Goal: Information Seeking & Learning: Learn about a topic

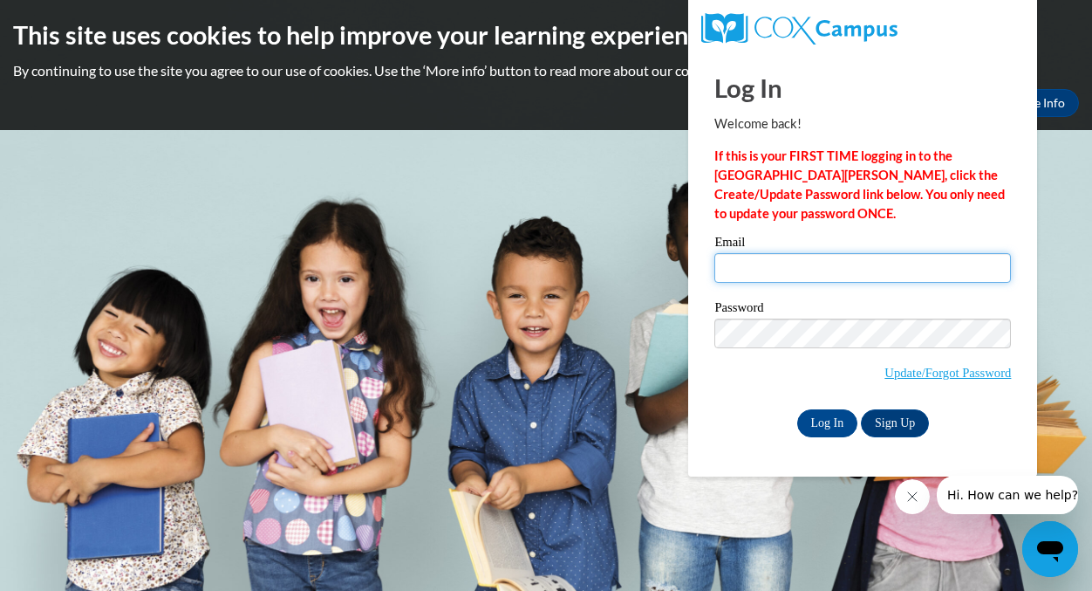
type input "Salma_Goaless@student.uml.edu"
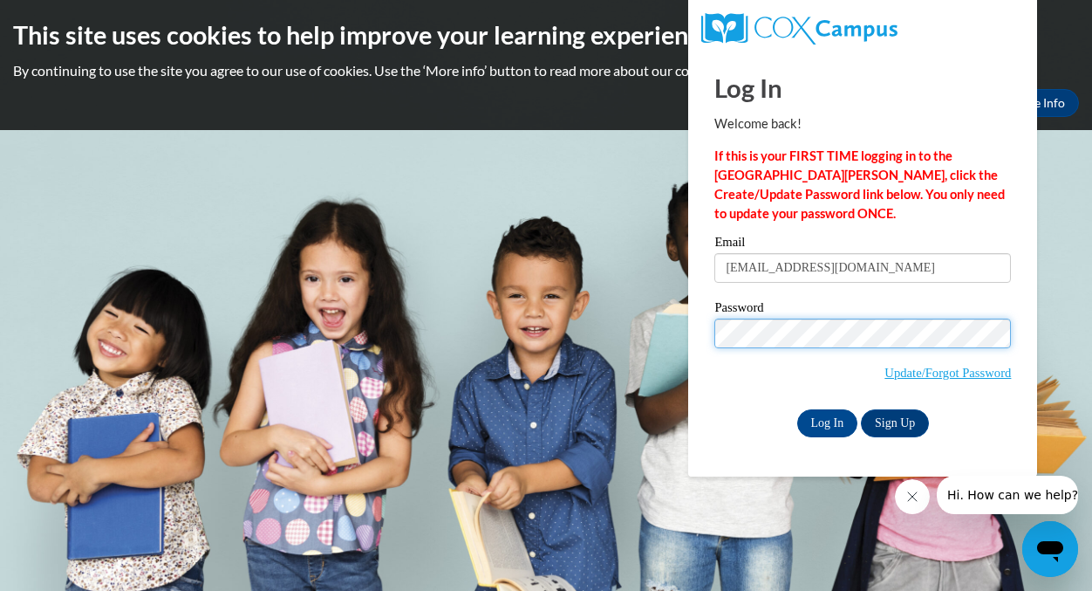
click at [826, 420] on input "Log In" at bounding box center [827, 423] width 61 height 28
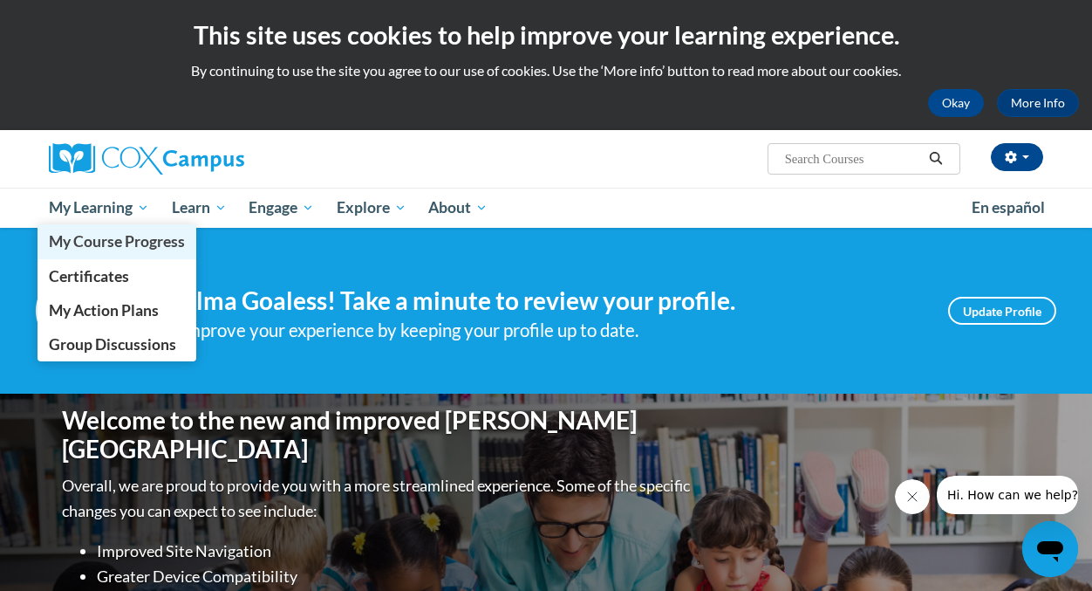
click at [120, 242] on span "My Course Progress" at bounding box center [117, 241] width 136 height 18
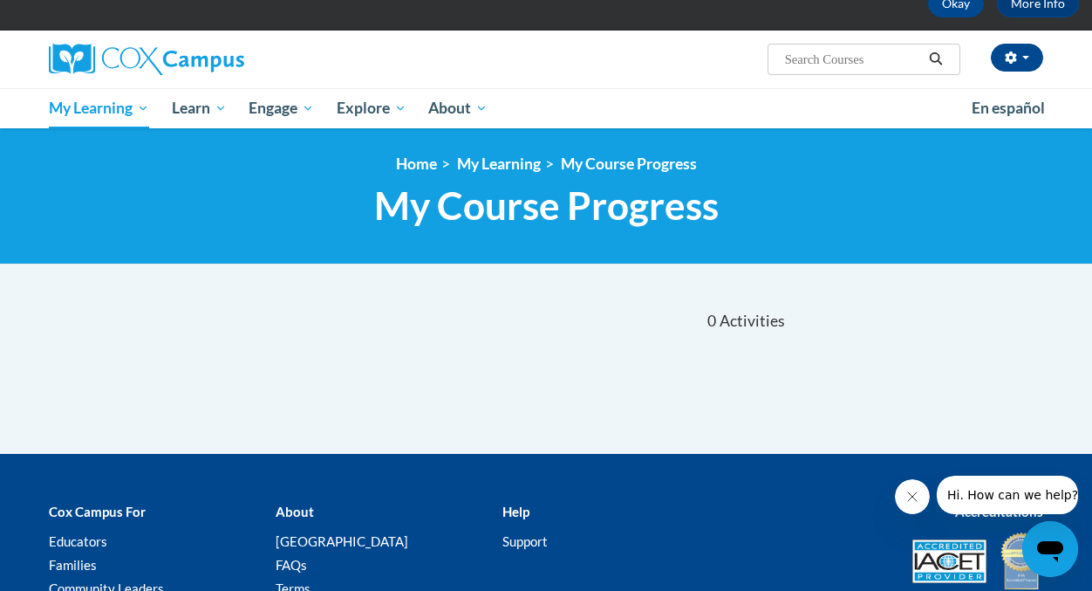
scroll to position [79, 0]
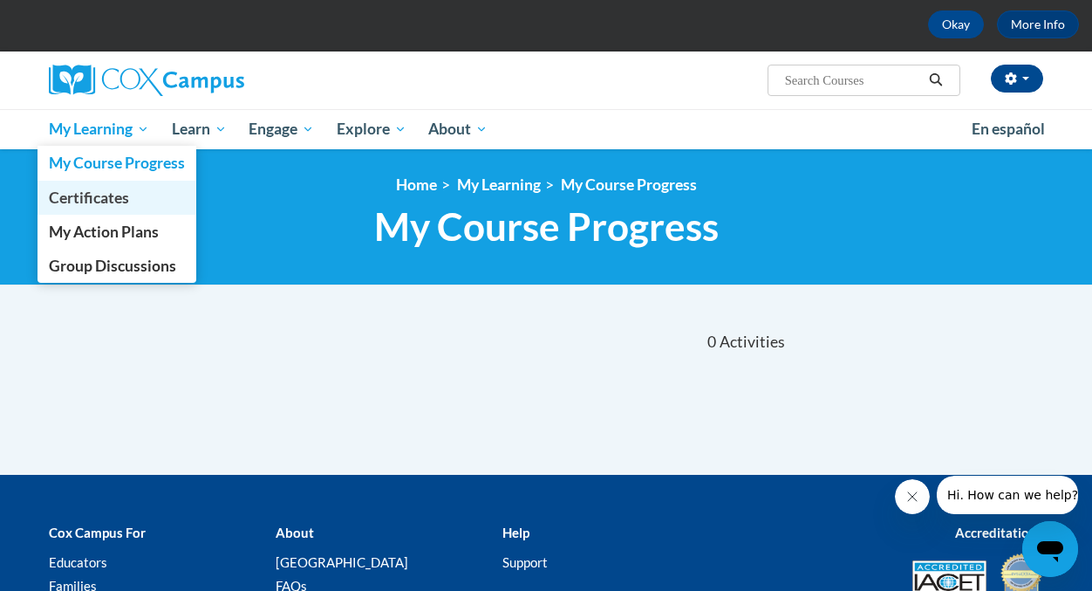
click at [121, 200] on span "Certificates" at bounding box center [89, 197] width 80 height 18
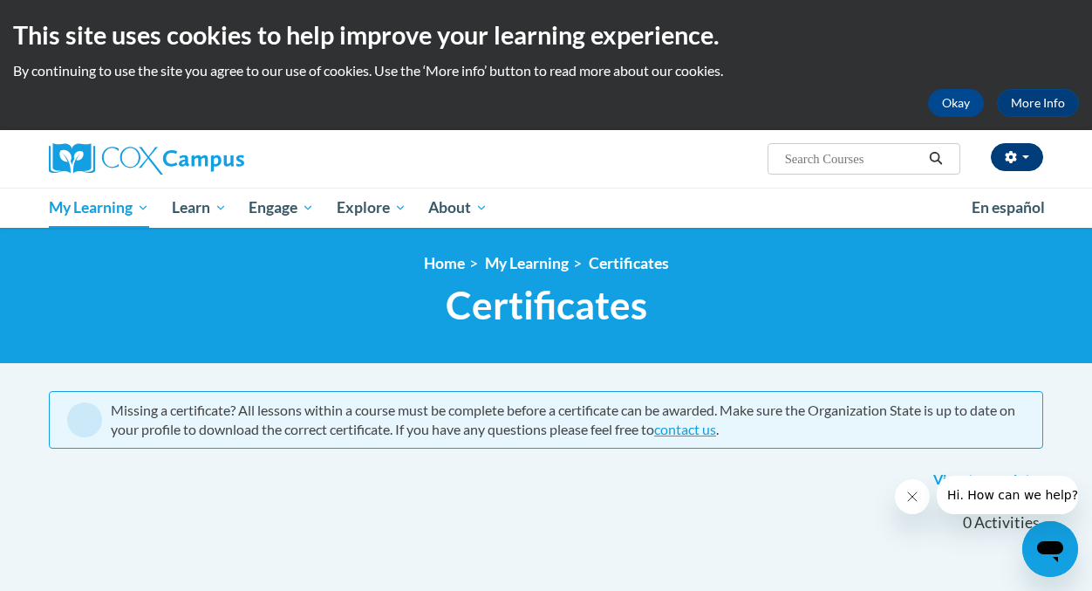
click at [1029, 159] on button "button" at bounding box center [1017, 157] width 52 height 28
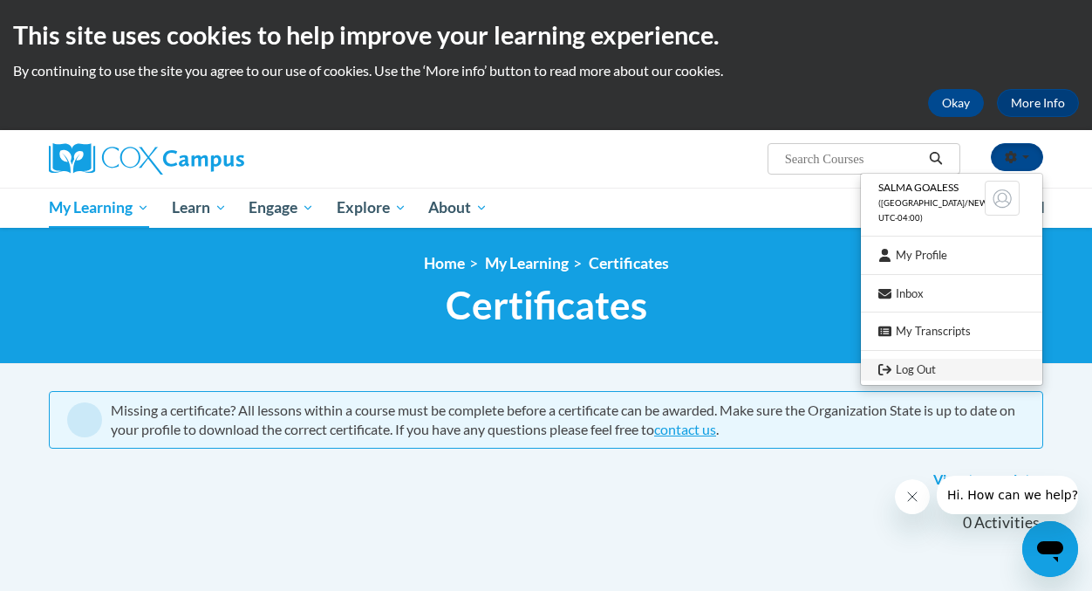
click at [914, 359] on link "Log Out" at bounding box center [951, 370] width 181 height 22
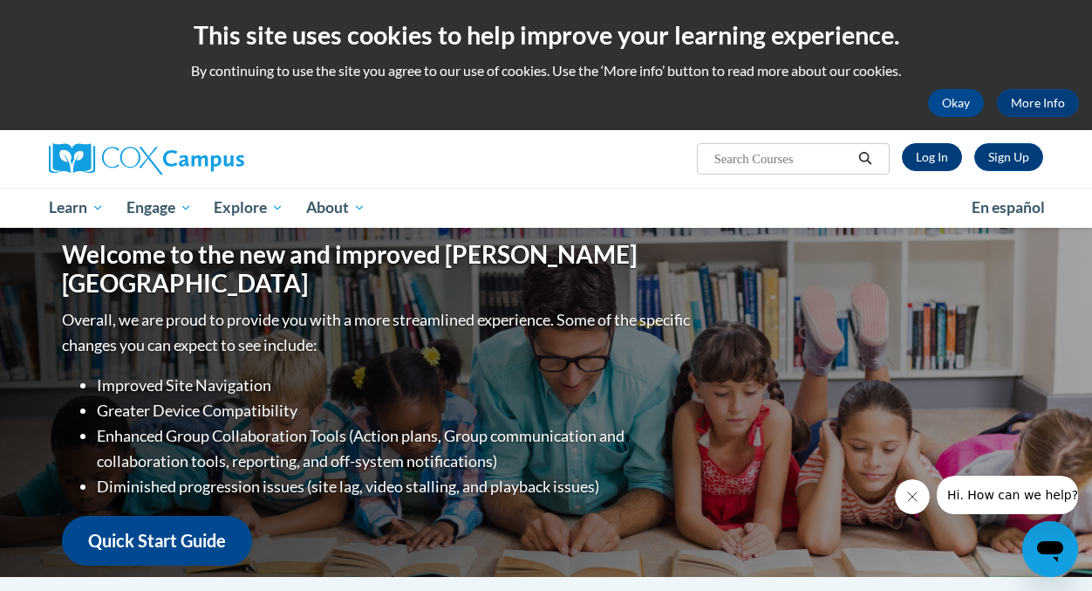
click at [926, 163] on link "Log In" at bounding box center [932, 157] width 60 height 28
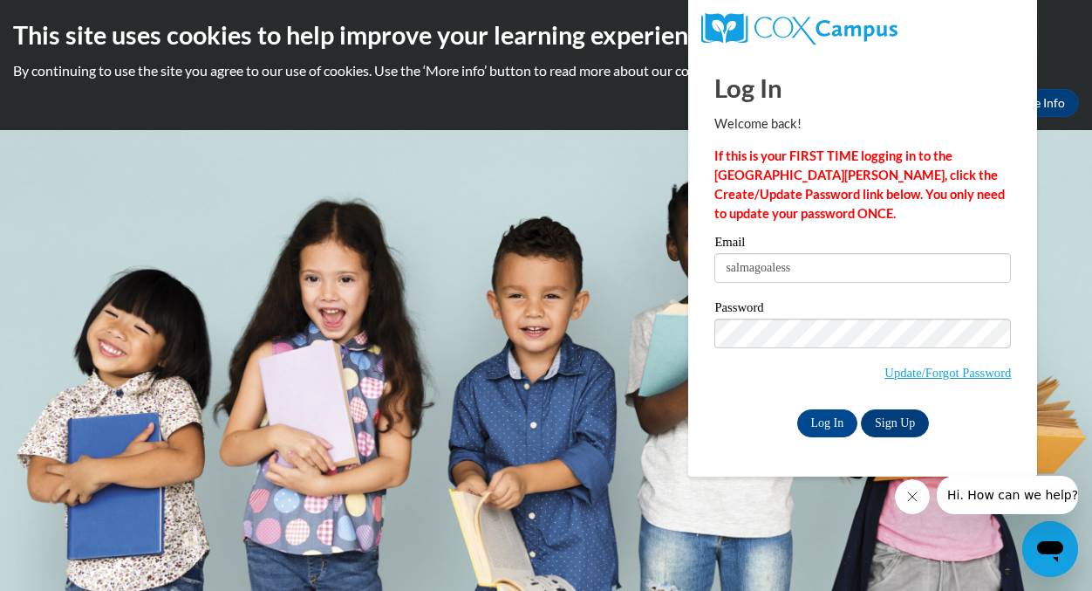
type input "salmagoaless2"
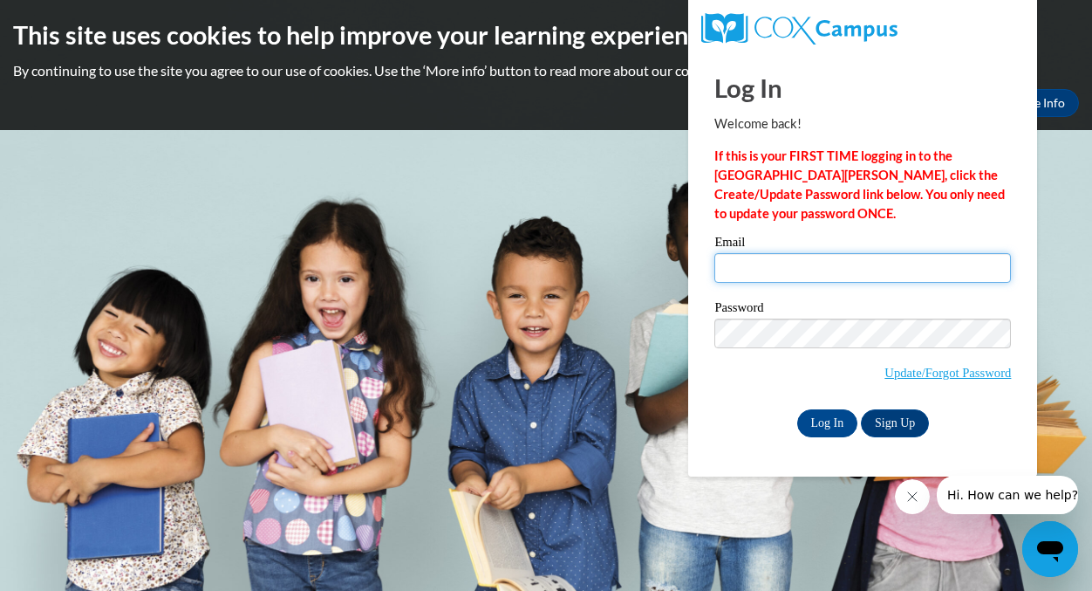
type input "[EMAIL_ADDRESS][DOMAIN_NAME]"
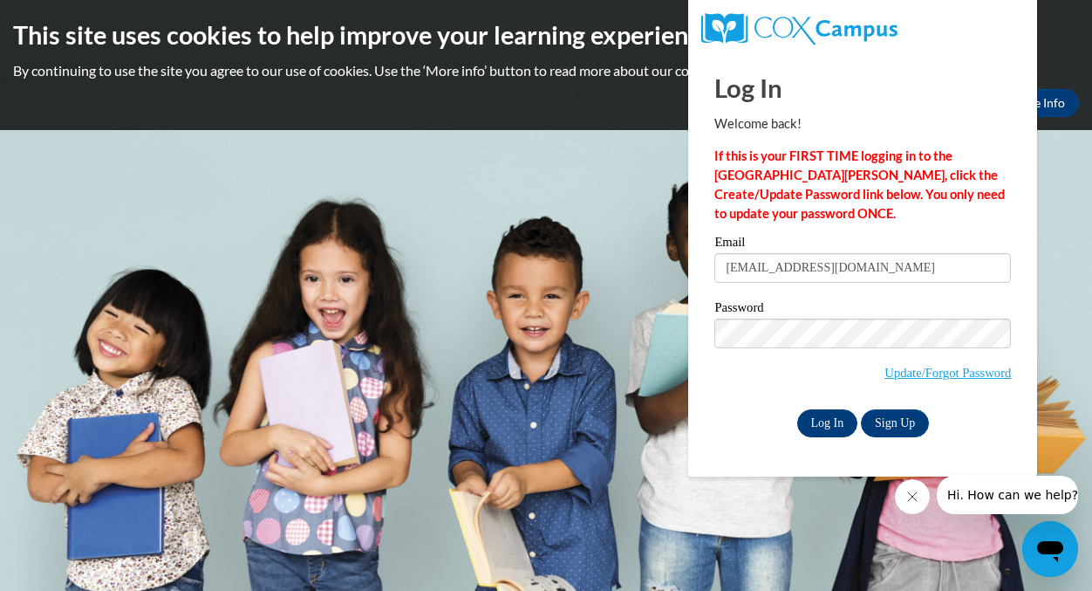
click at [831, 409] on input "Log In" at bounding box center [827, 423] width 61 height 28
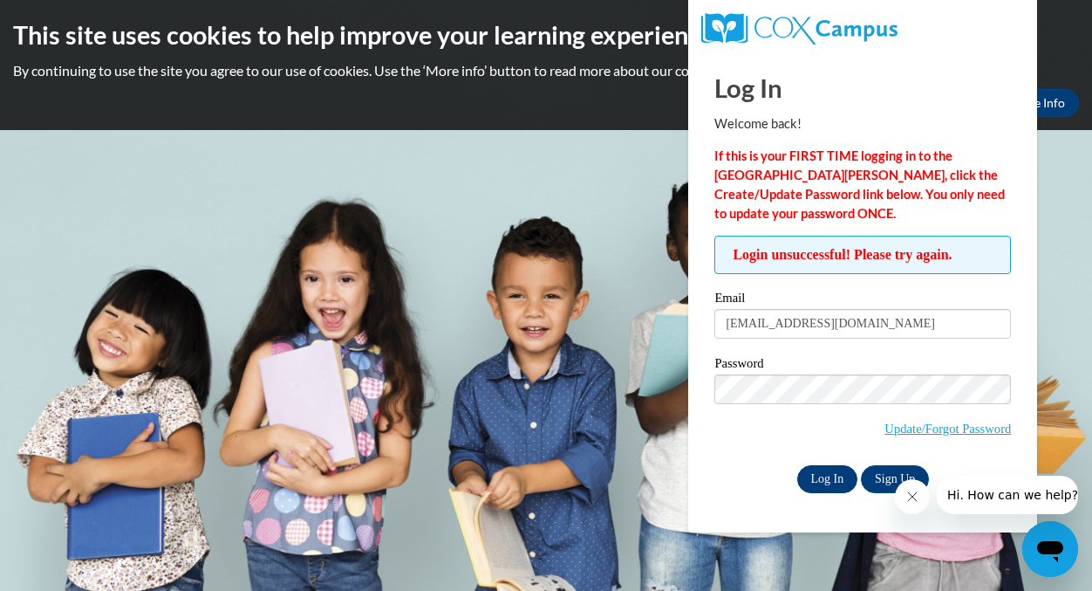
click at [846, 465] on input "Log In" at bounding box center [827, 479] width 61 height 28
click at [815, 481] on input "Log In" at bounding box center [827, 479] width 61 height 28
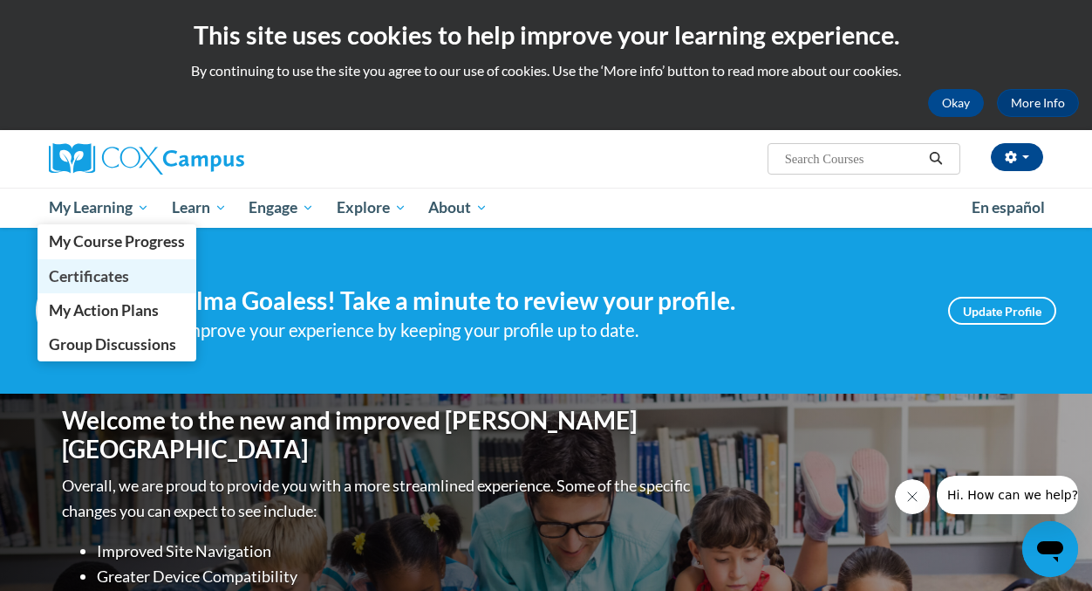
click at [133, 263] on link "Certificates" at bounding box center [117, 276] width 159 height 34
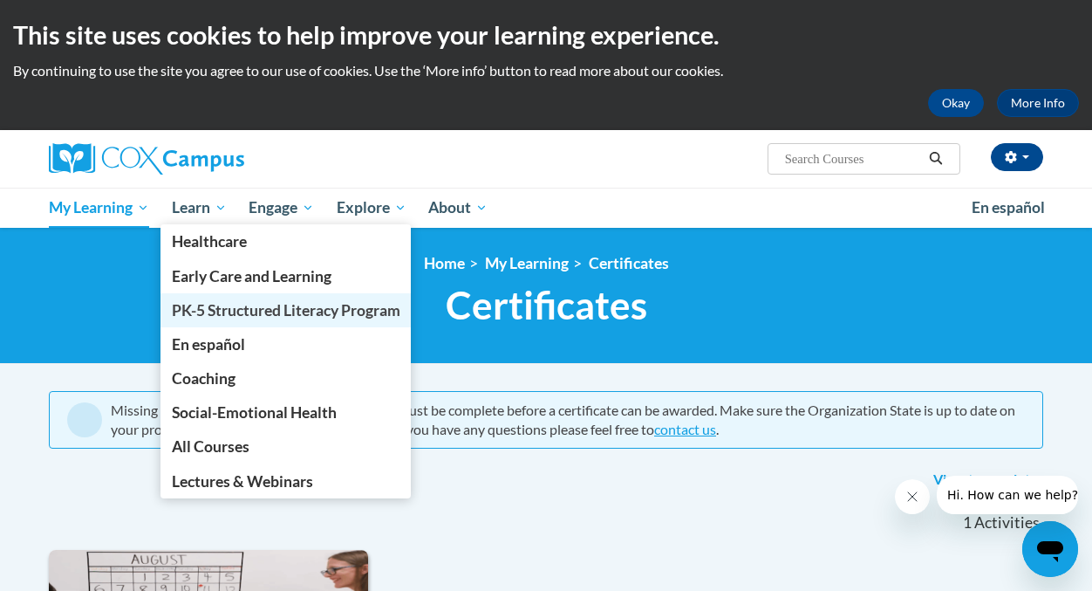
click at [218, 318] on span "PK-5 Structured Literacy Program" at bounding box center [286, 310] width 229 height 18
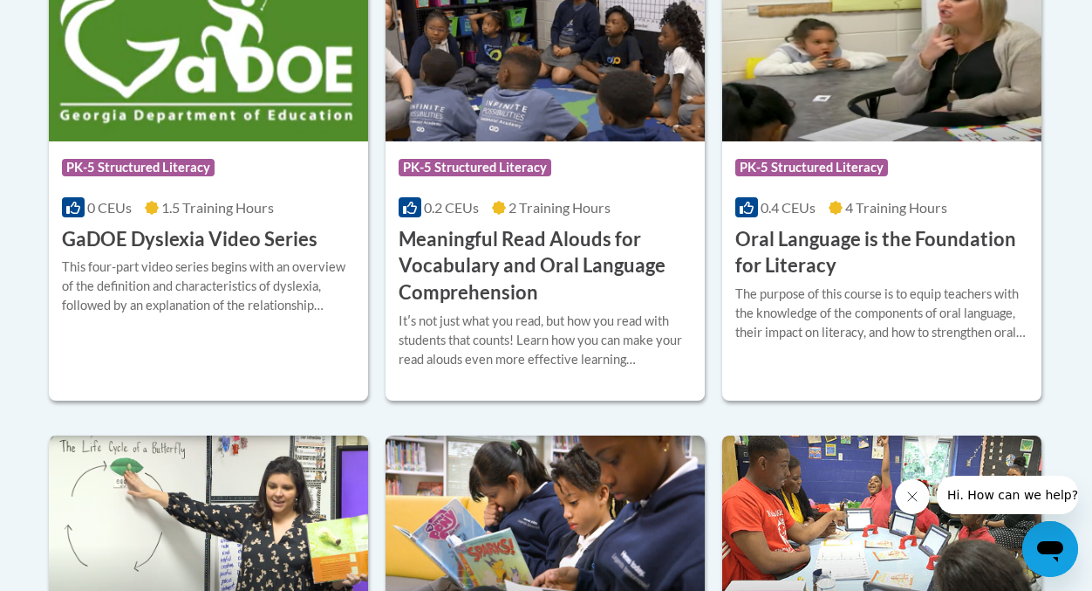
scroll to position [1263, 0]
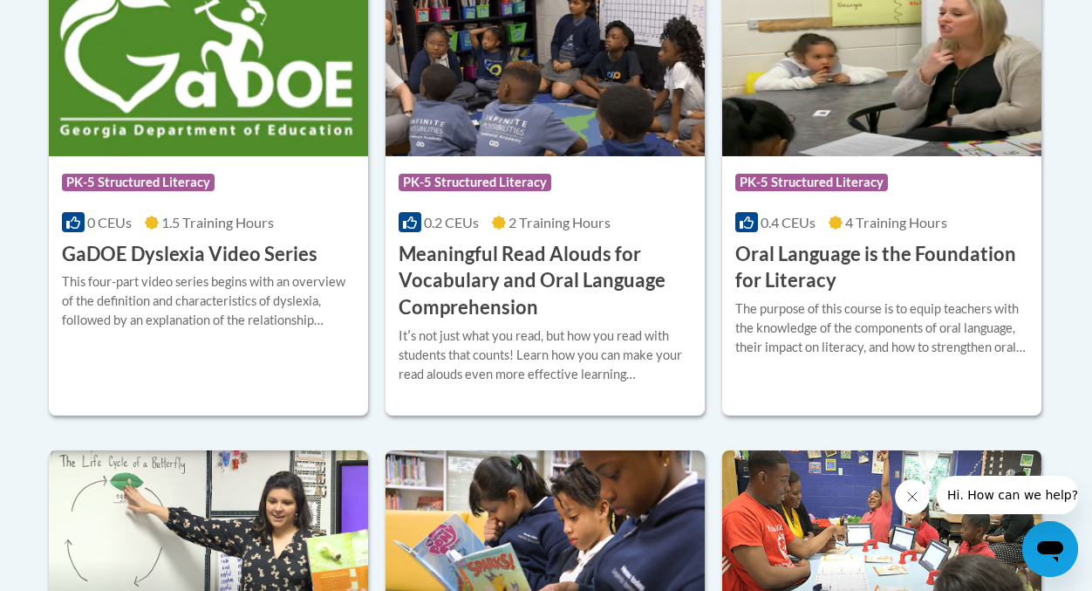
click at [859, 273] on h3 "Oral Language is the Foundation for Literacy" at bounding box center [881, 268] width 293 height 54
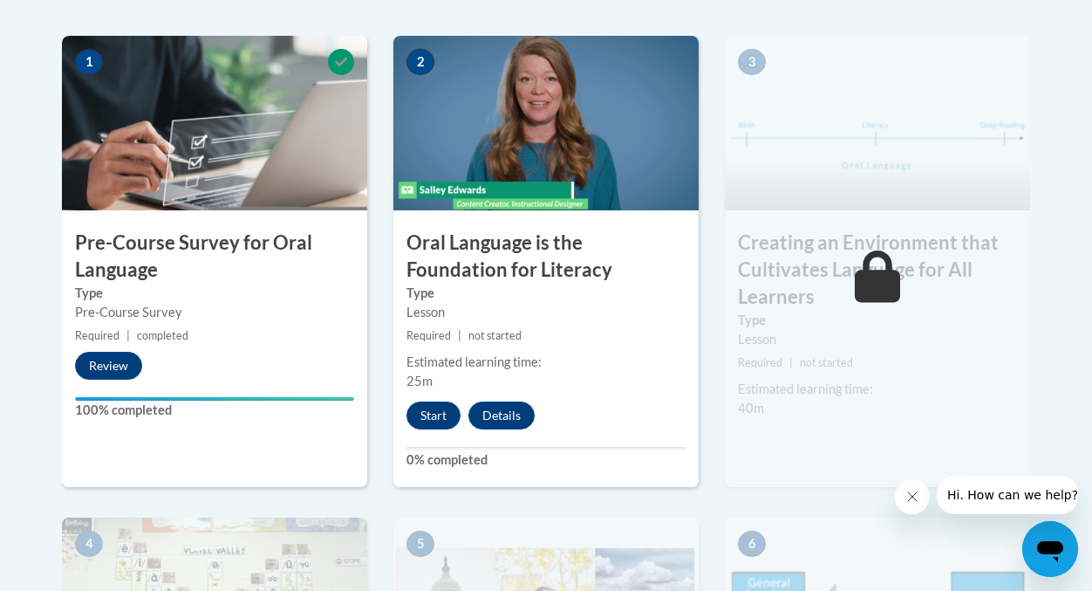
scroll to position [592, 0]
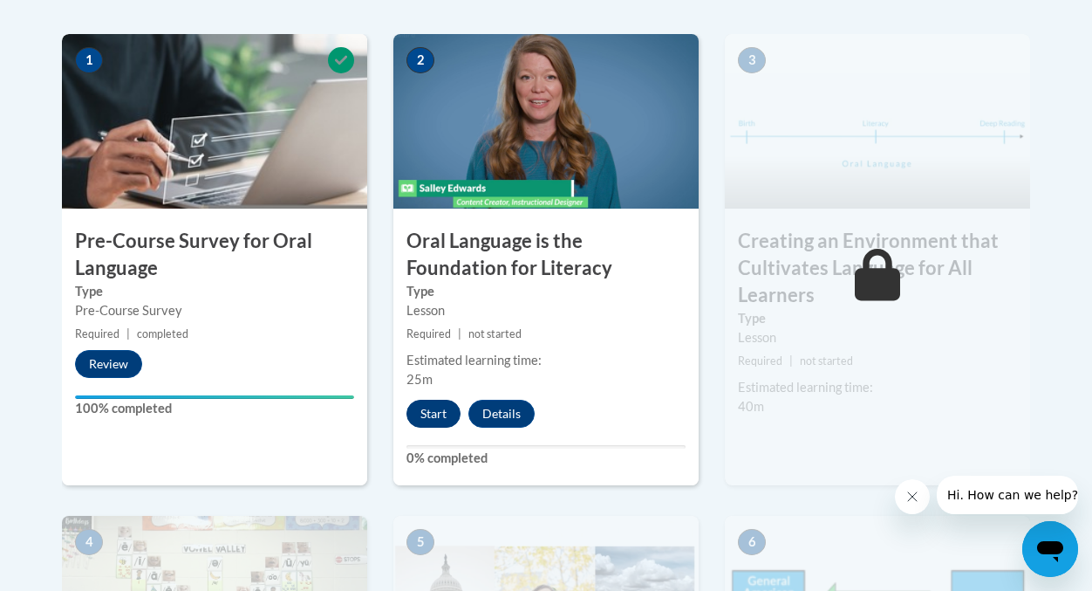
click at [420, 406] on button "Start" at bounding box center [434, 414] width 54 height 28
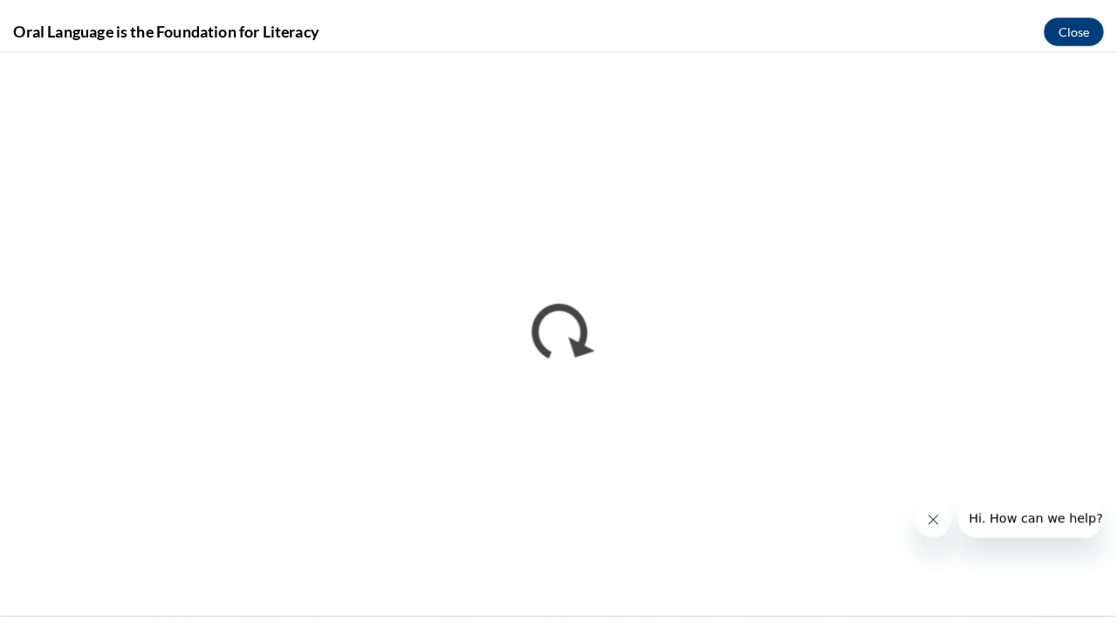
scroll to position [0, 0]
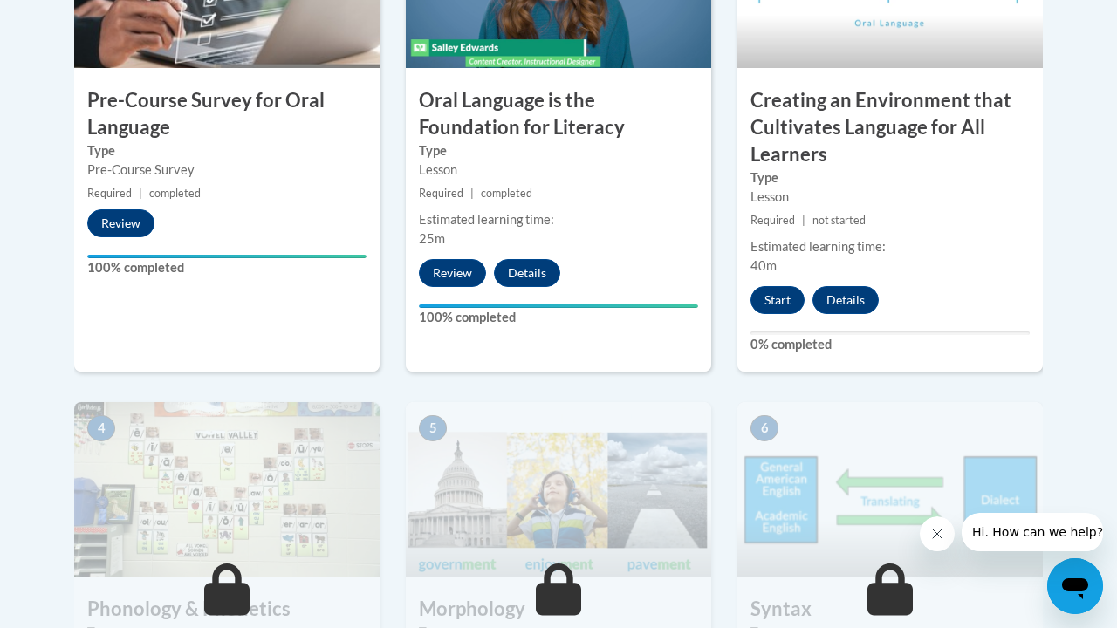
scroll to position [774, 0]
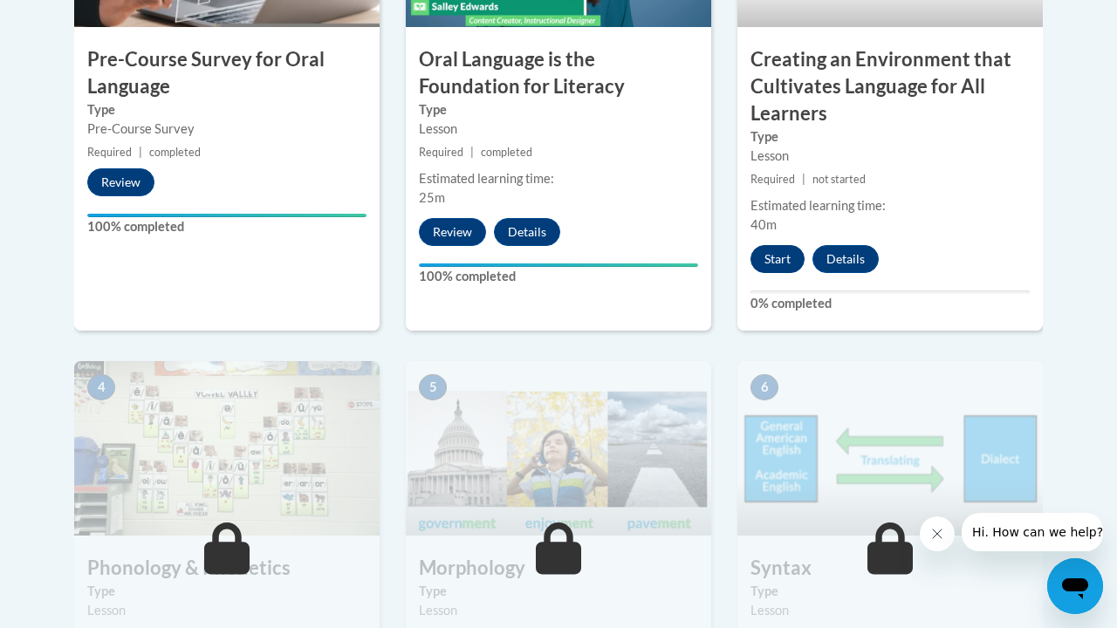
click at [782, 251] on button "Start" at bounding box center [777, 259] width 54 height 28
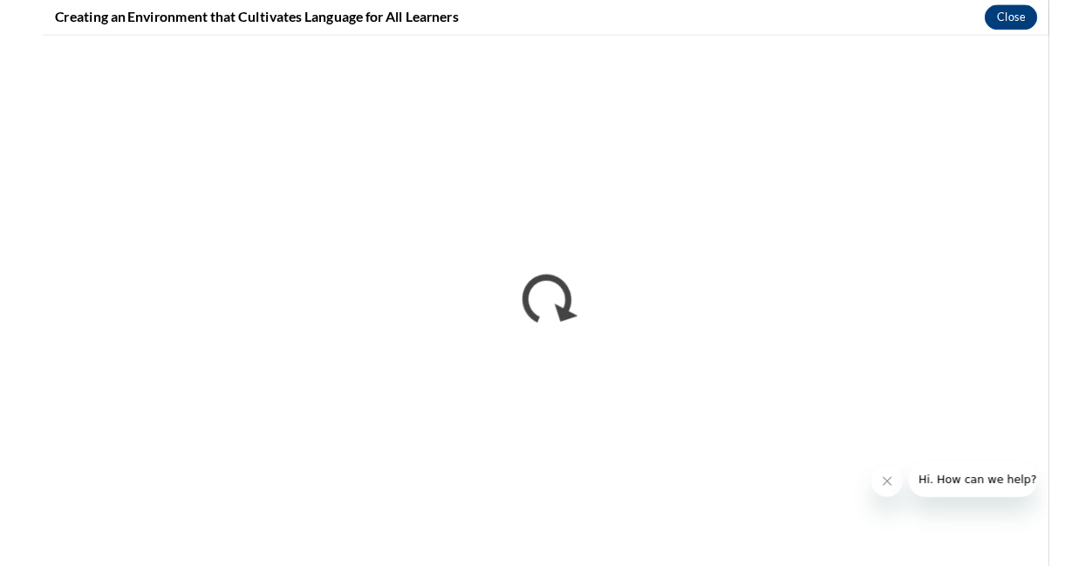
scroll to position [0, 0]
